Goal: Task Accomplishment & Management: Use online tool/utility

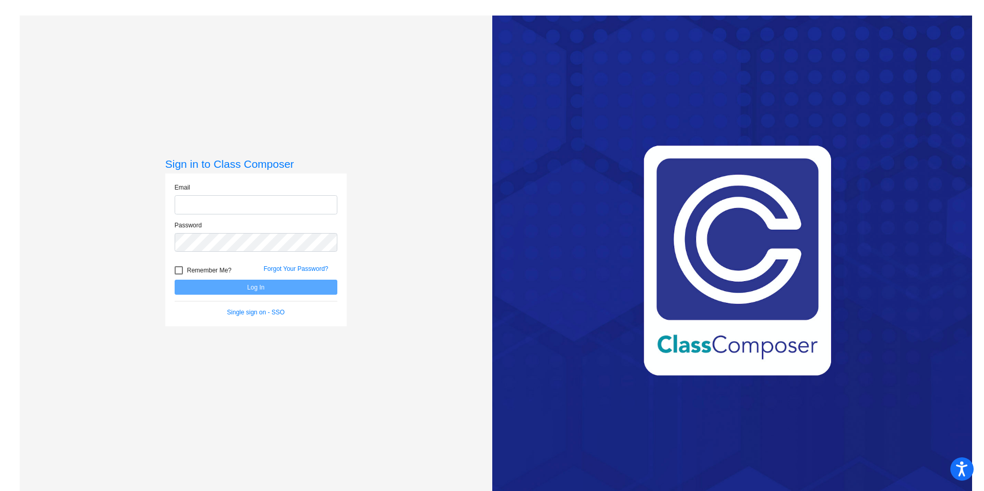
type input "[EMAIL_ADDRESS][DOMAIN_NAME]"
click at [249, 292] on button "Log In" at bounding box center [256, 287] width 163 height 15
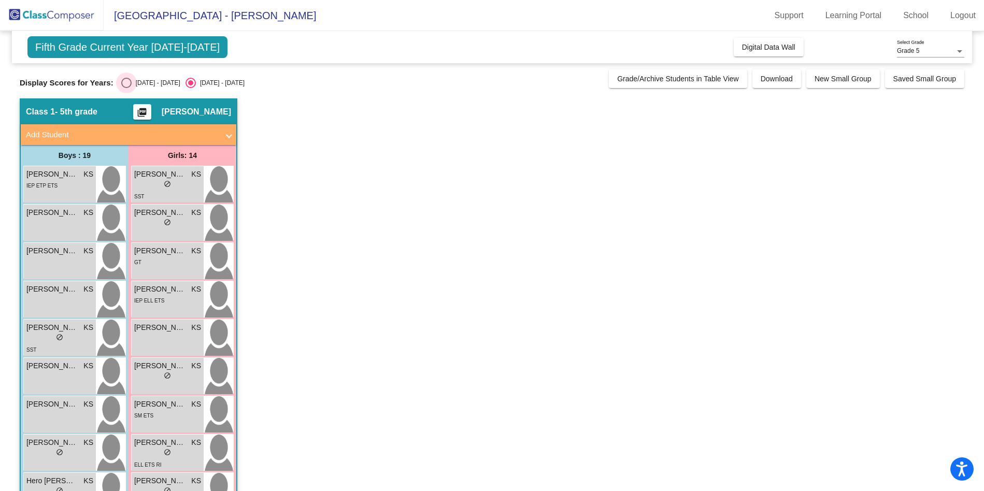
click at [125, 78] on div "Select an option" at bounding box center [126, 83] width 10 height 10
click at [126, 88] on input "[DATE] - [DATE]" at bounding box center [126, 88] width 1 height 1
radio input "true"
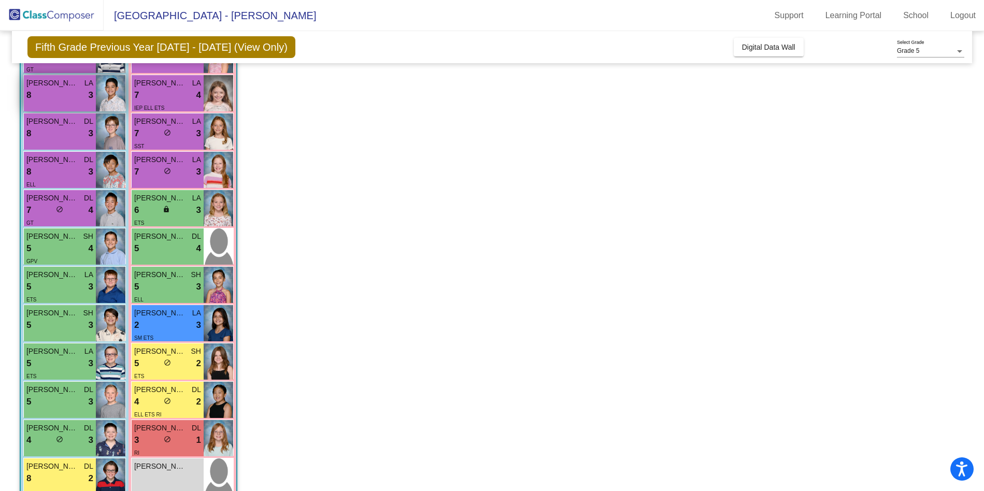
scroll to position [247, 0]
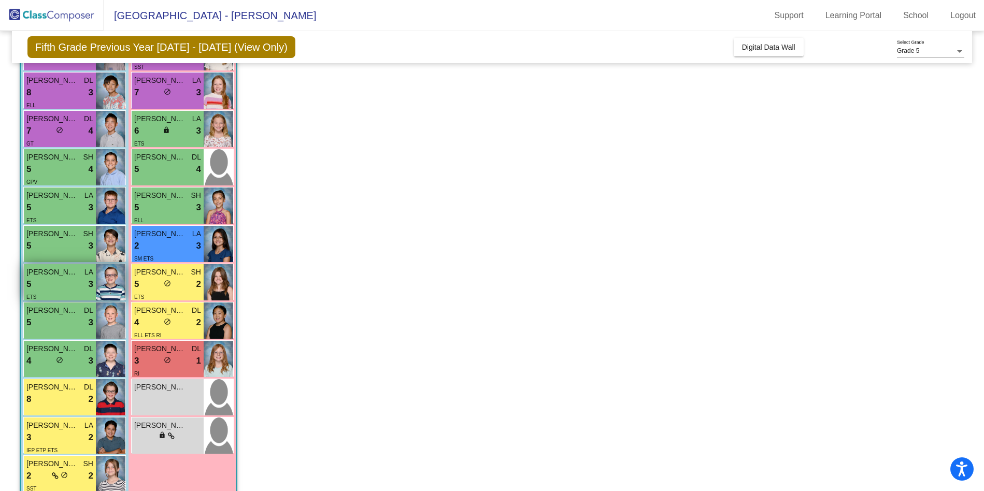
click at [50, 280] on div "5 lock do_not_disturb_alt 3" at bounding box center [59, 284] width 67 height 13
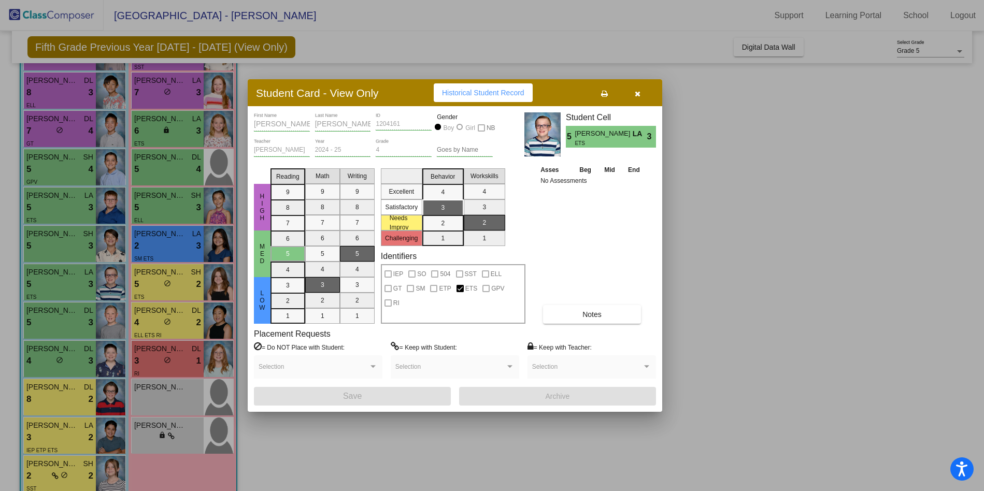
click at [595, 304] on div "Asses Beg Mid End No Assessments Notes" at bounding box center [592, 244] width 109 height 160
click at [593, 313] on span "Notes" at bounding box center [591, 314] width 19 height 8
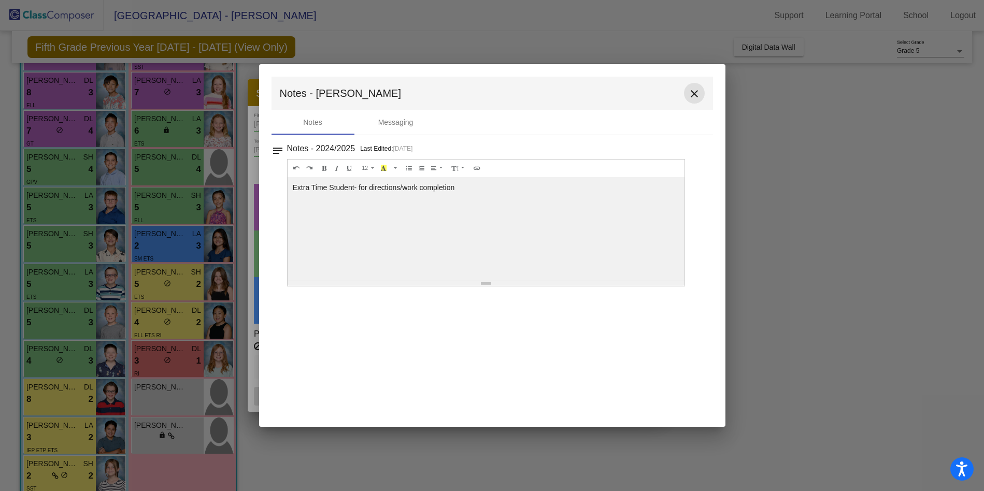
click at [694, 95] on mat-icon "close" at bounding box center [694, 94] width 12 height 12
